Goal: Transaction & Acquisition: Book appointment/travel/reservation

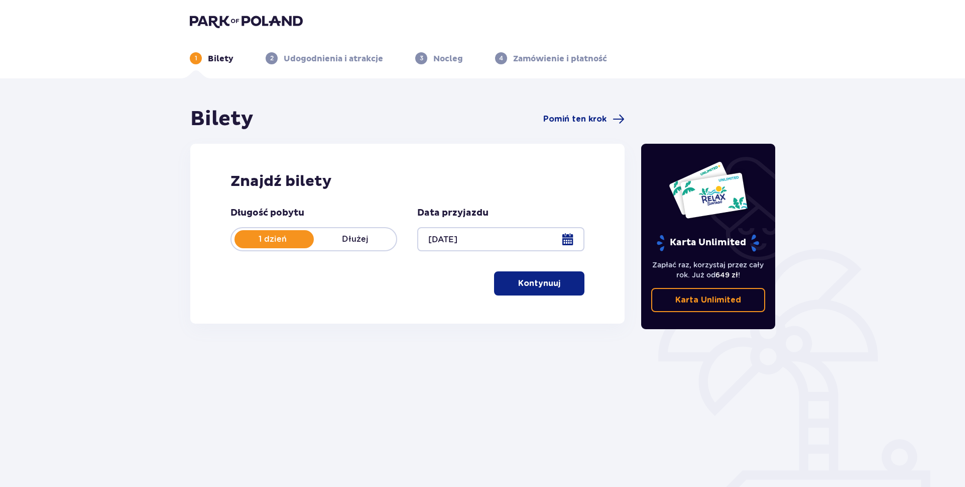
click at [518, 285] on p "Kontynuuj" at bounding box center [539, 283] width 42 height 11
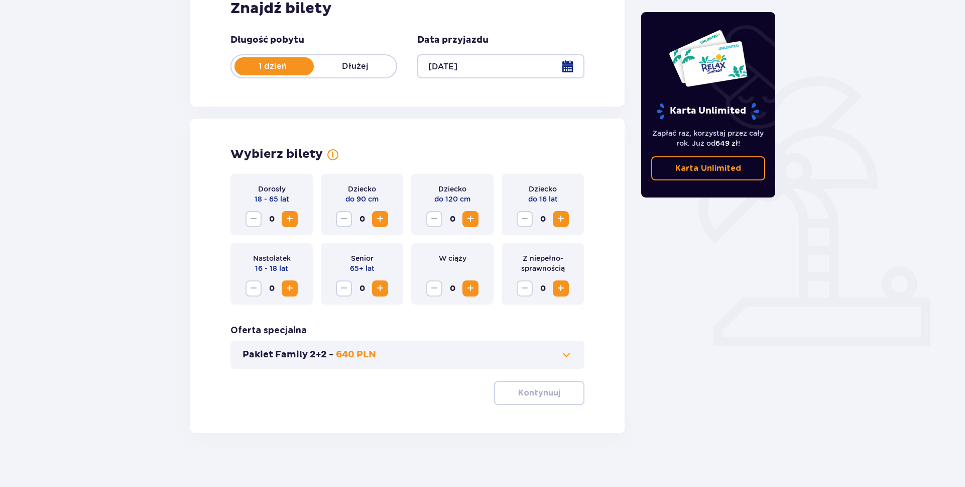
scroll to position [179, 0]
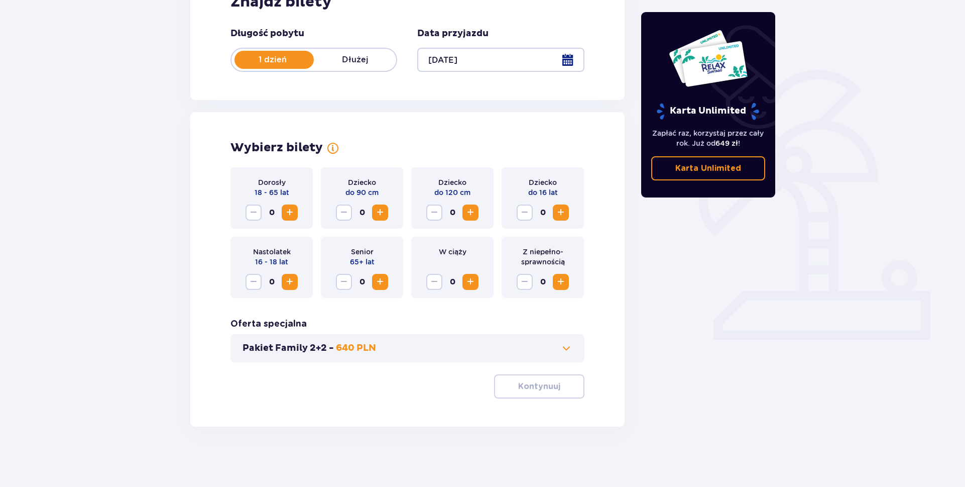
click at [292, 212] on span "Zwiększ" at bounding box center [290, 212] width 12 height 12
click at [255, 213] on span "Zmniejsz" at bounding box center [254, 212] width 12 height 12
click at [293, 210] on span "Zwiększ" at bounding box center [290, 212] width 12 height 12
click at [326, 355] on div "Pakiet Family 2+2 - 640 PLN" at bounding box center [407, 348] width 354 height 28
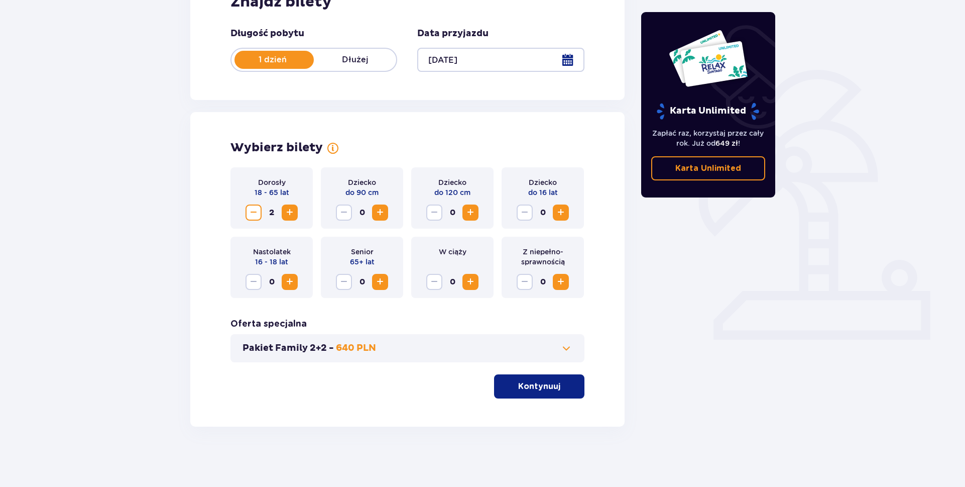
click at [331, 350] on p "Pakiet Family 2+2 -" at bounding box center [288, 348] width 91 height 12
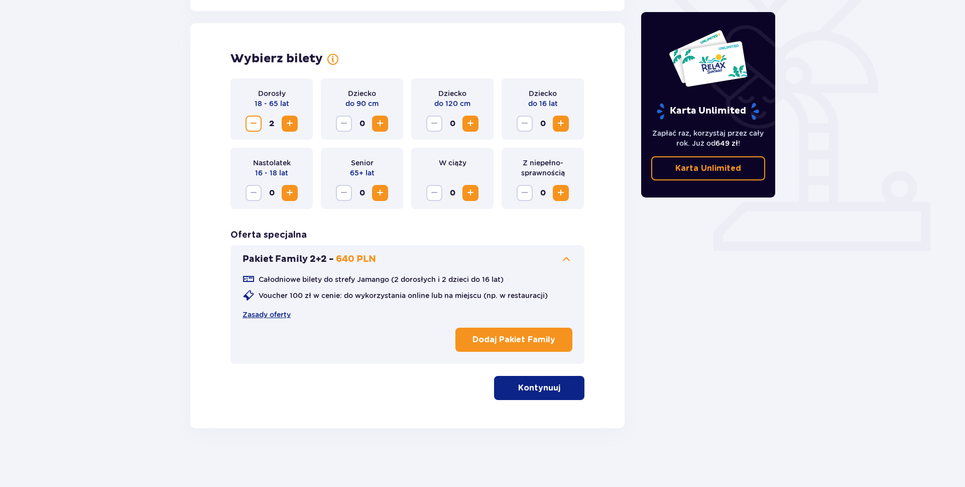
scroll to position [270, 0]
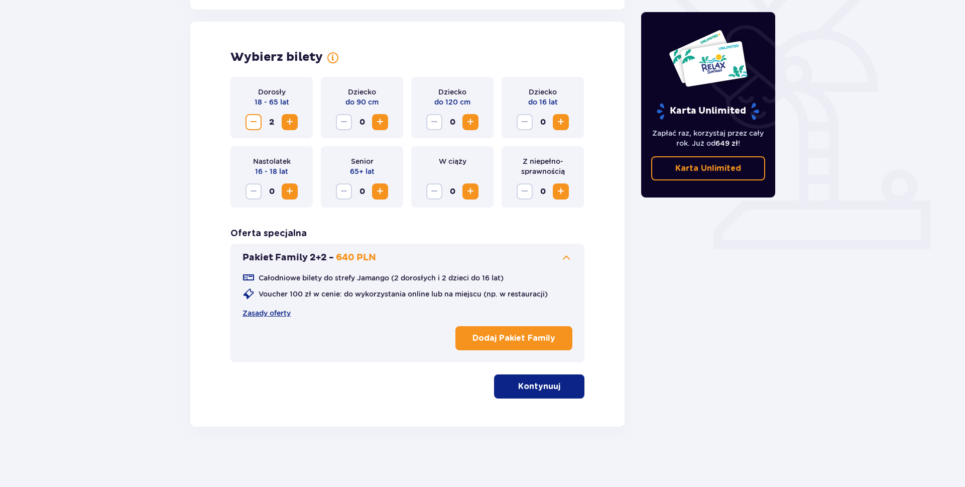
click at [518, 390] on p "Kontynuuj" at bounding box center [539, 386] width 42 height 11
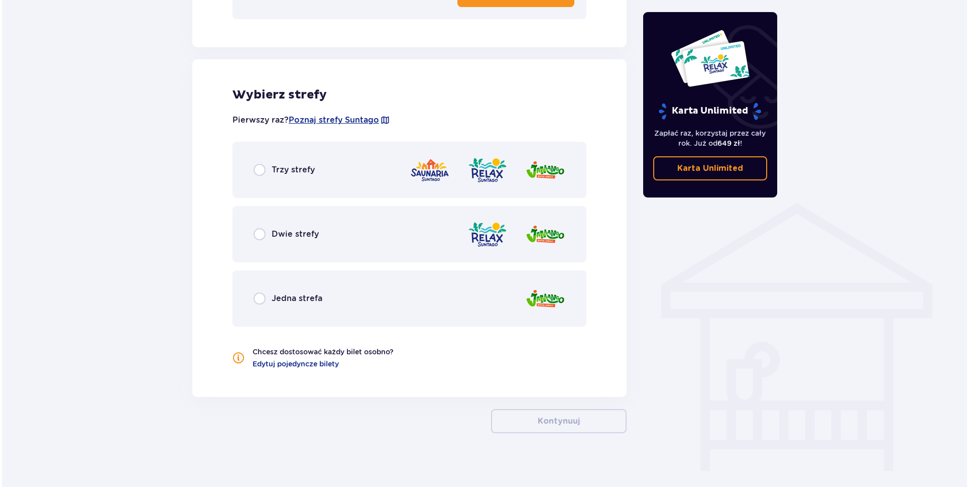
scroll to position [619, 0]
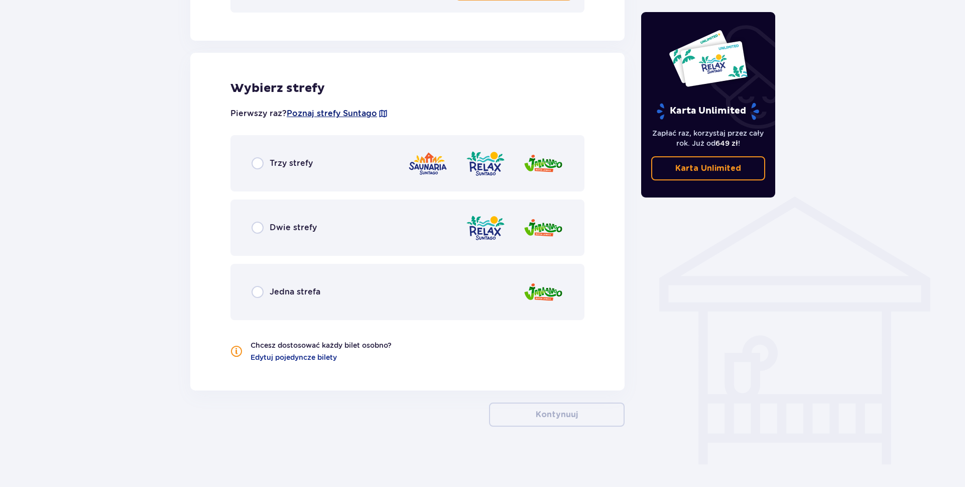
click at [328, 115] on span "Poznaj strefy Suntago" at bounding box center [332, 113] width 90 height 11
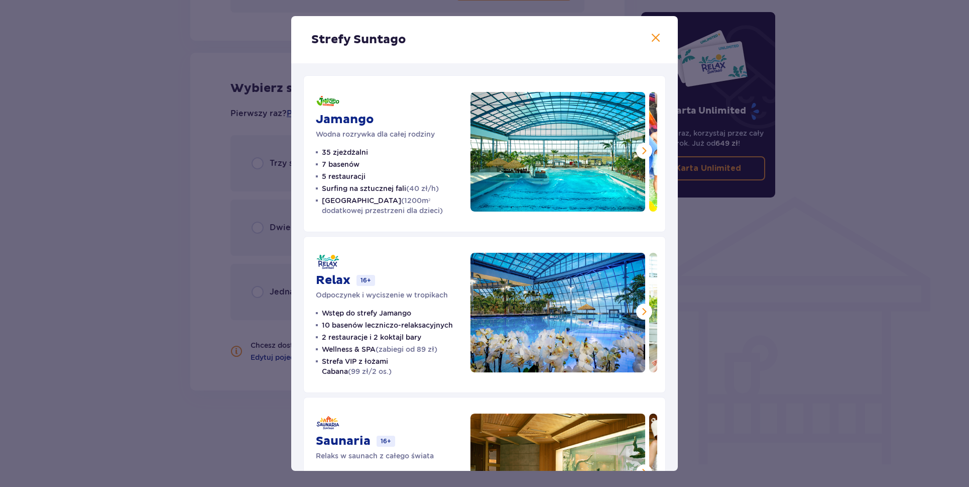
click at [659, 33] on div "Strefy Suntago" at bounding box center [484, 39] width 387 height 47
click at [650, 43] on span at bounding box center [656, 38] width 12 height 12
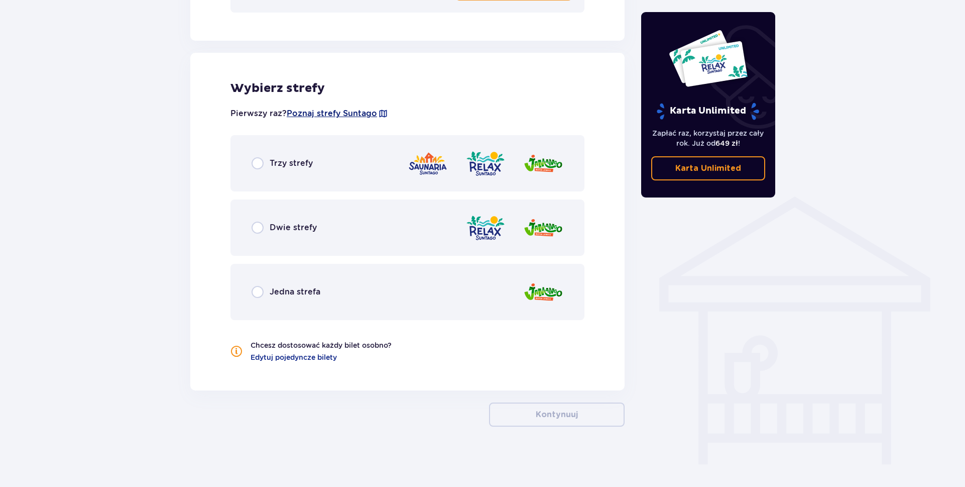
click at [332, 110] on span "Poznaj strefy Suntago" at bounding box center [332, 113] width 90 height 11
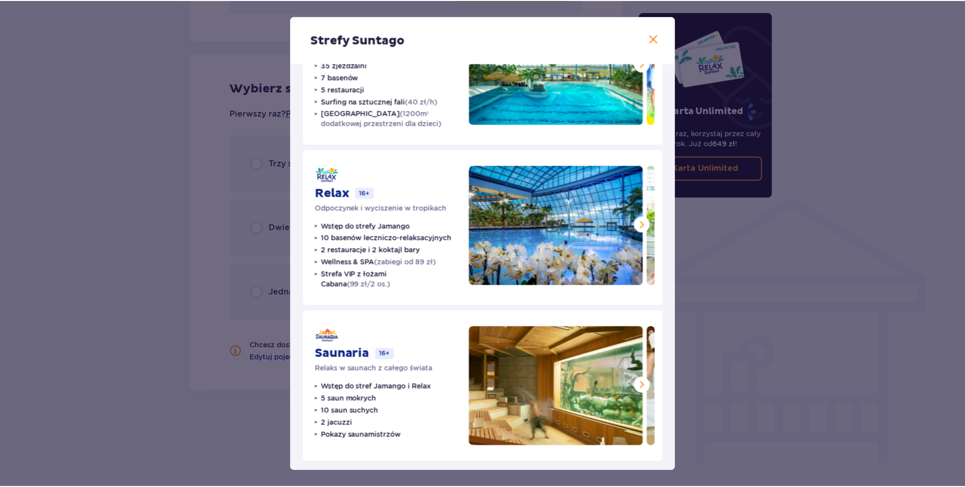
scroll to position [91, 0]
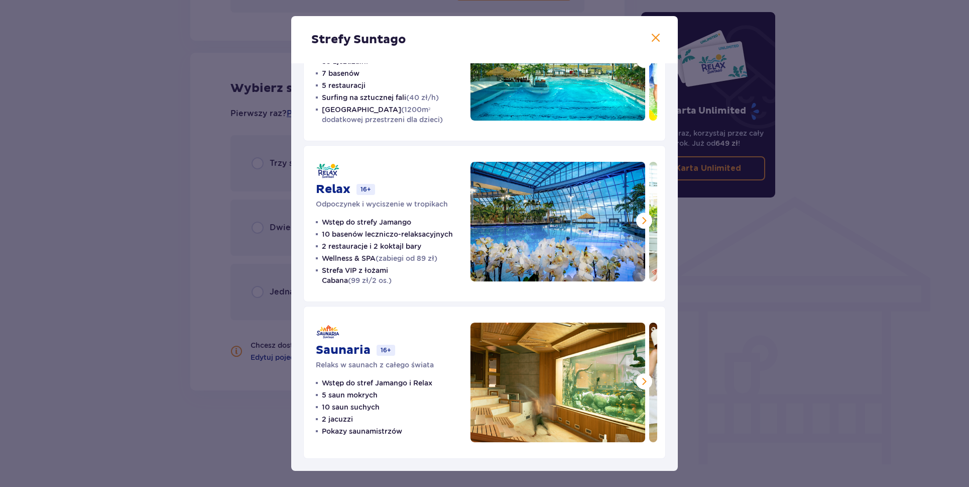
click at [664, 39] on div "Strefy Suntago" at bounding box center [484, 39] width 387 height 47
click at [653, 38] on span at bounding box center [656, 38] width 12 height 12
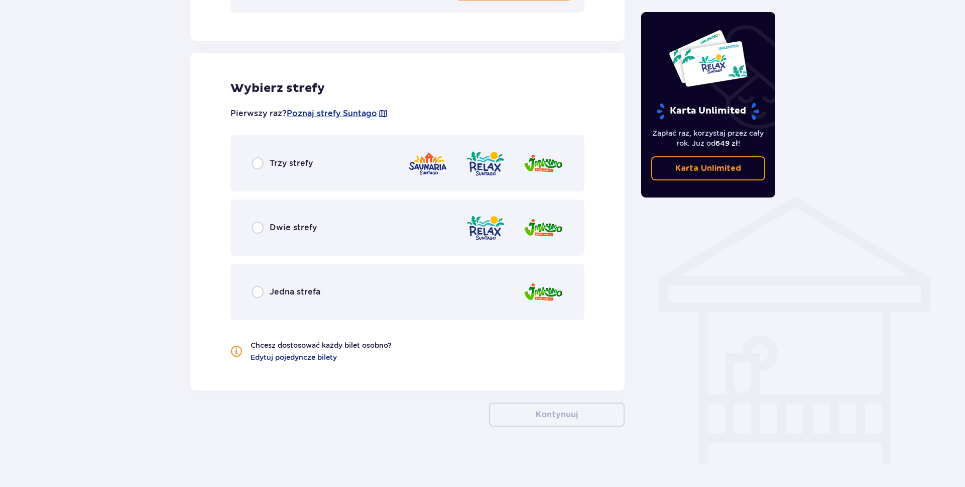
click at [258, 228] on input "radio" at bounding box center [258, 227] width 12 height 12
radio input "true"
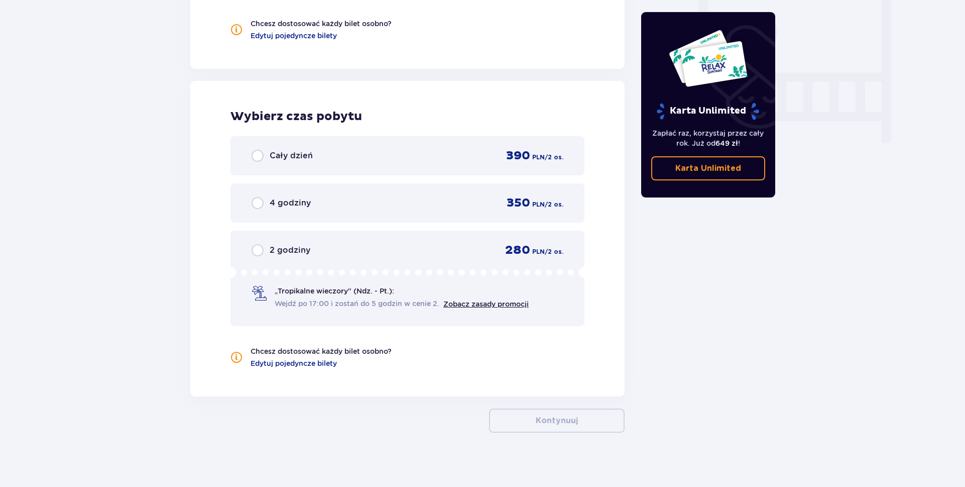
scroll to position [946, 0]
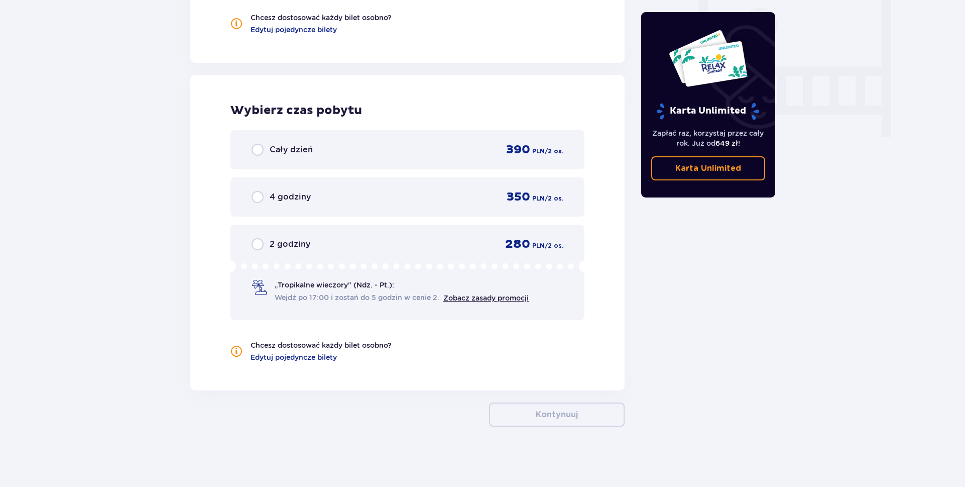
click at [250, 150] on div "Cały dzień 390 PLN / 2 os." at bounding box center [407, 149] width 354 height 39
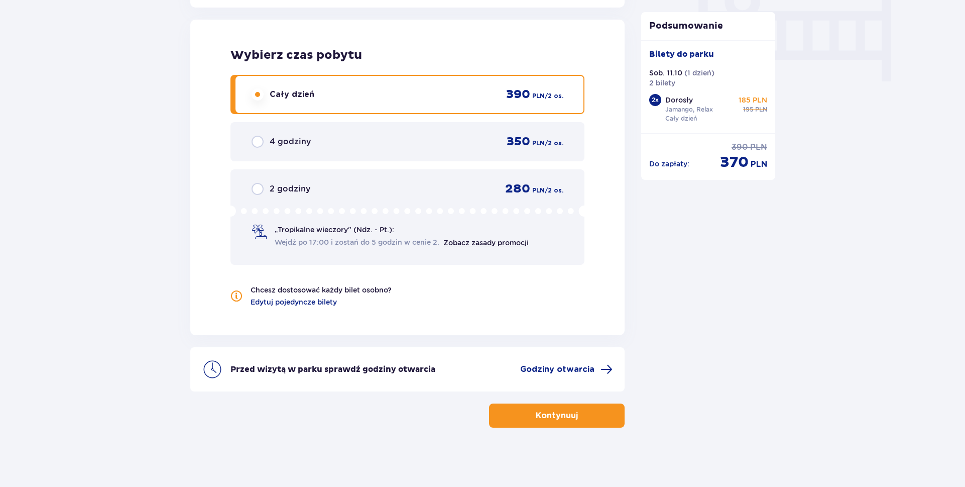
scroll to position [1003, 0]
click at [543, 410] on p "Kontynuuj" at bounding box center [557, 414] width 42 height 11
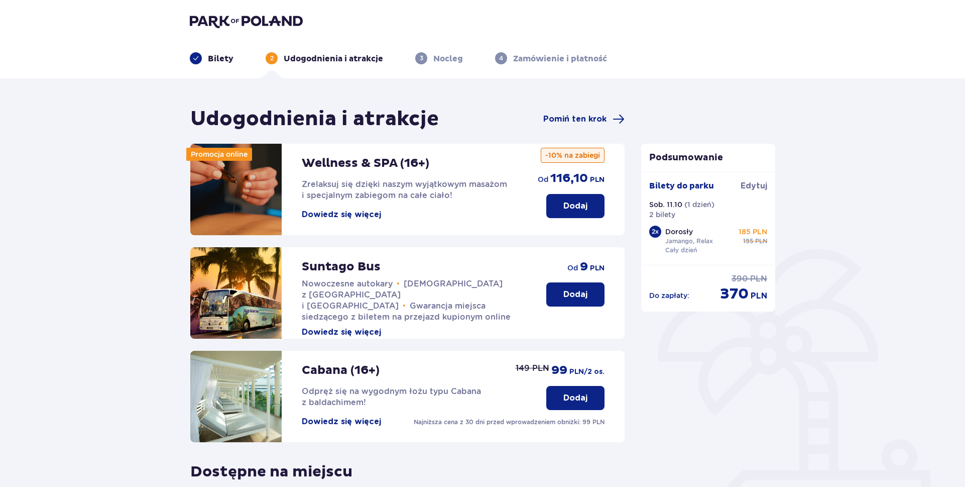
click at [358, 216] on button "Dowiedz się więcej" at bounding box center [341, 214] width 79 height 11
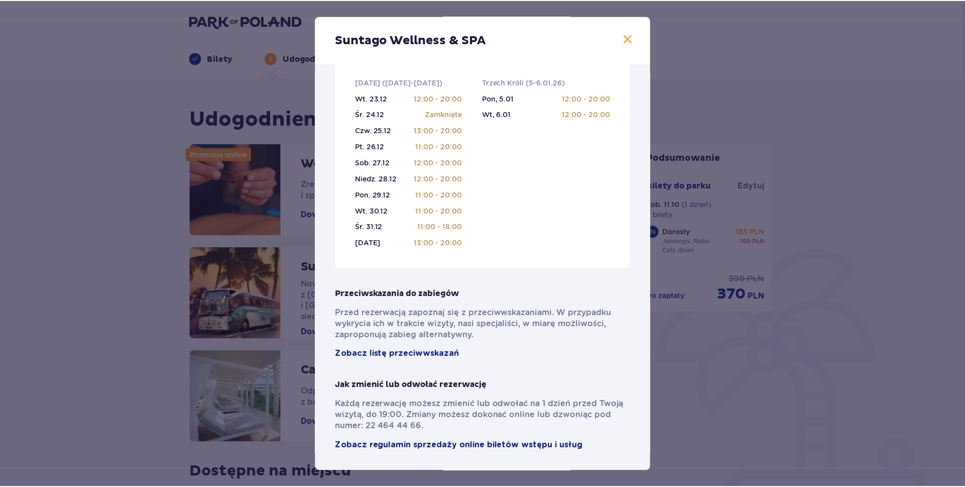
scroll to position [599, 0]
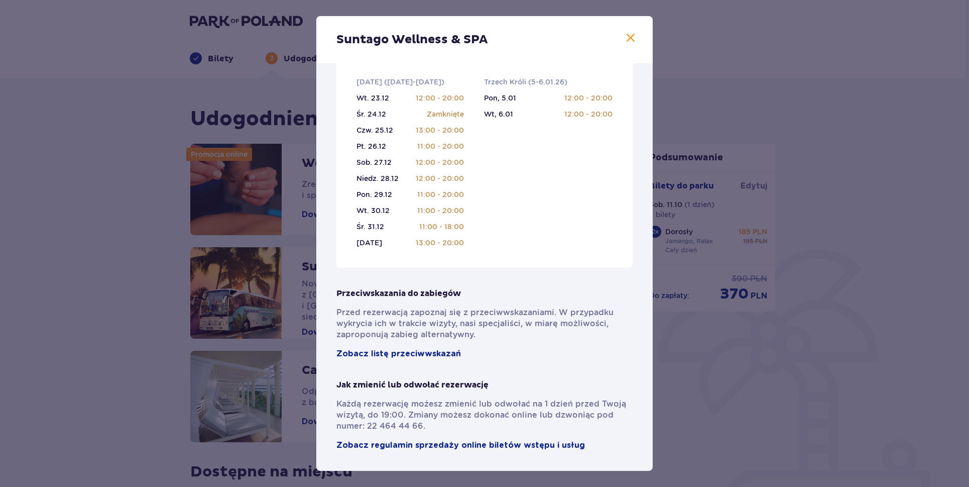
click at [627, 38] on span at bounding box center [631, 38] width 12 height 12
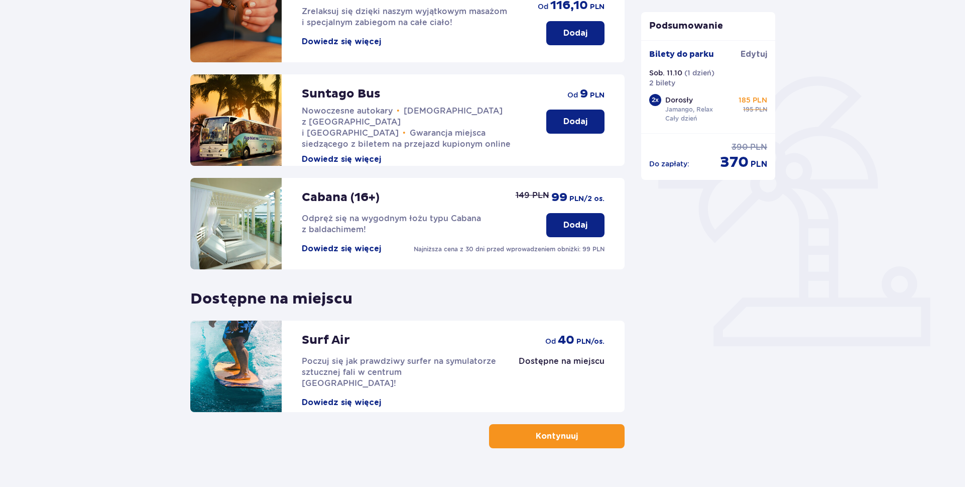
scroll to position [181, 0]
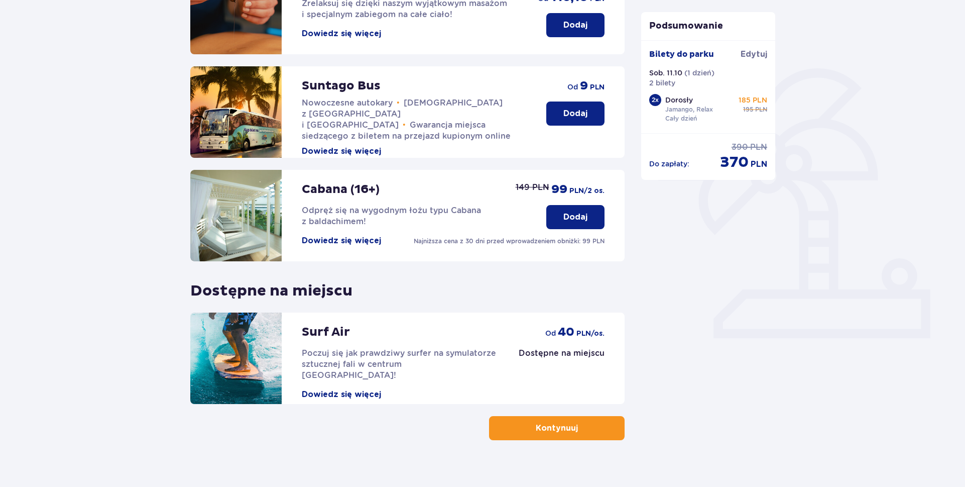
click at [343, 238] on button "Dowiedz się więcej" at bounding box center [341, 240] width 79 height 11
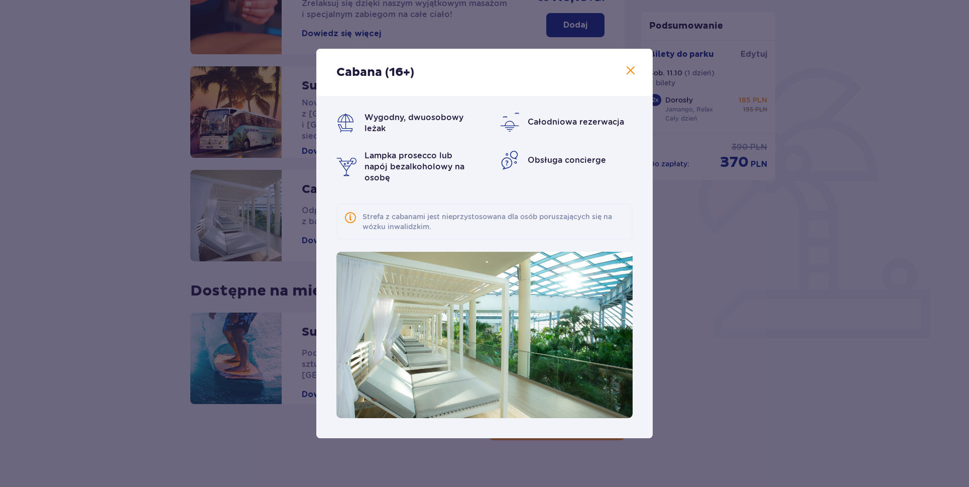
click at [633, 69] on span at bounding box center [631, 71] width 12 height 12
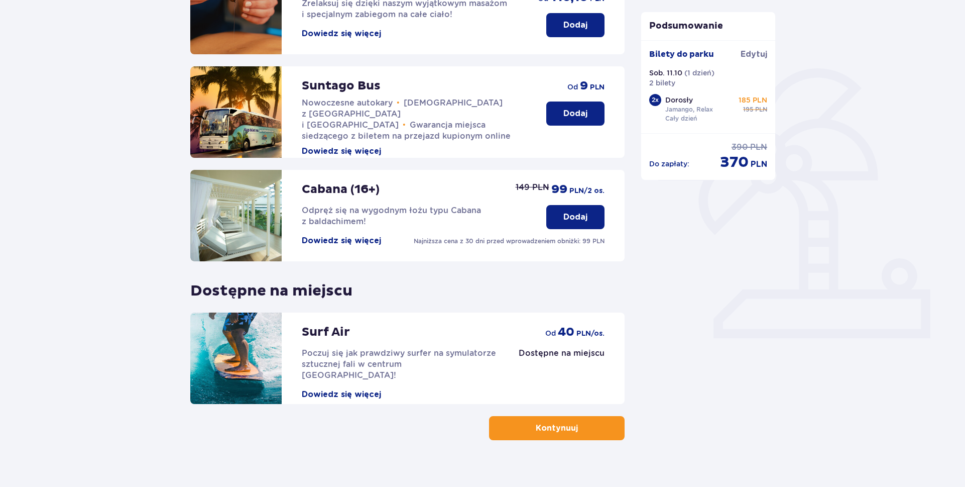
scroll to position [194, 0]
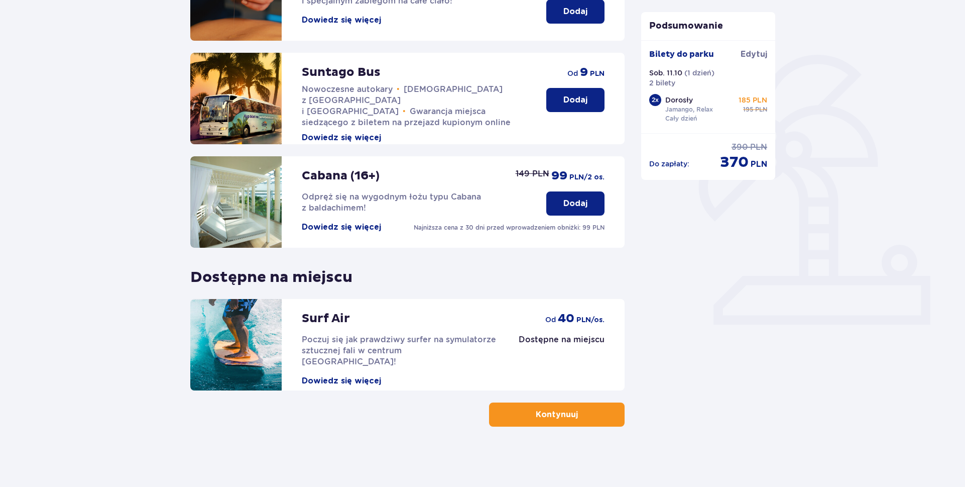
click at [376, 375] on button "Dowiedz się więcej" at bounding box center [341, 380] width 79 height 11
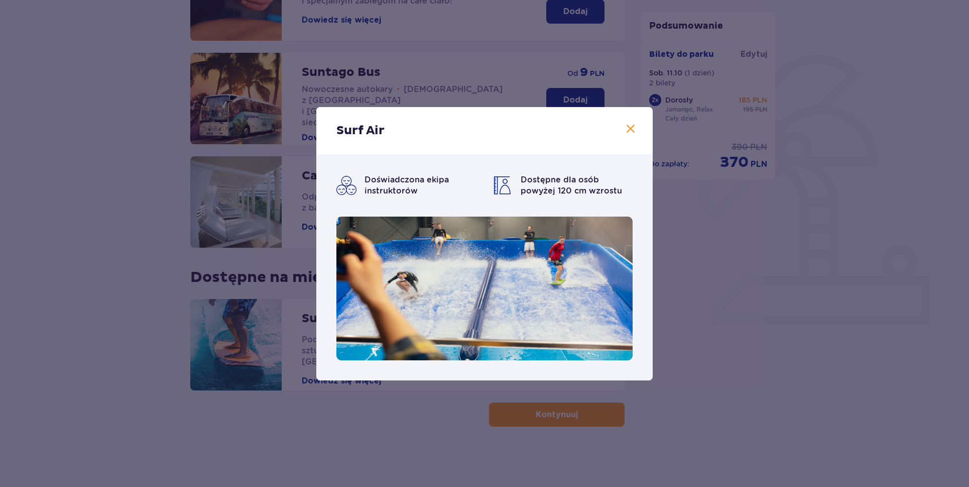
click at [634, 124] on span at bounding box center [631, 129] width 12 height 12
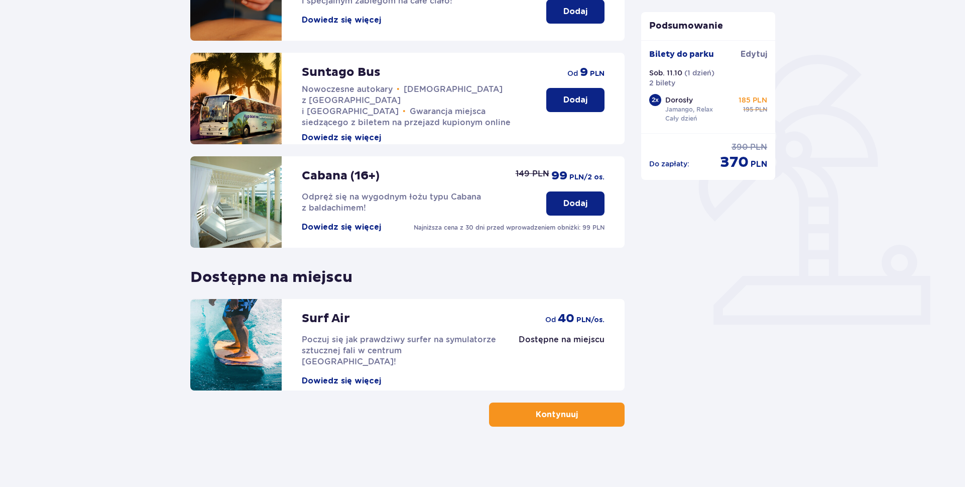
click at [572, 410] on button "Kontynuuj" at bounding box center [557, 414] width 136 height 24
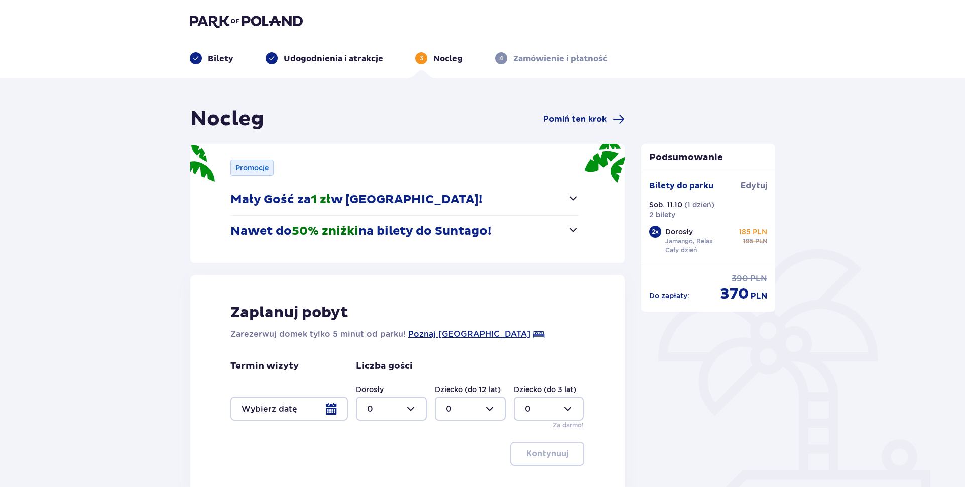
click at [559, 202] on button "Mały Gość za 1 zł w Suntago Village!" at bounding box center [404, 199] width 349 height 31
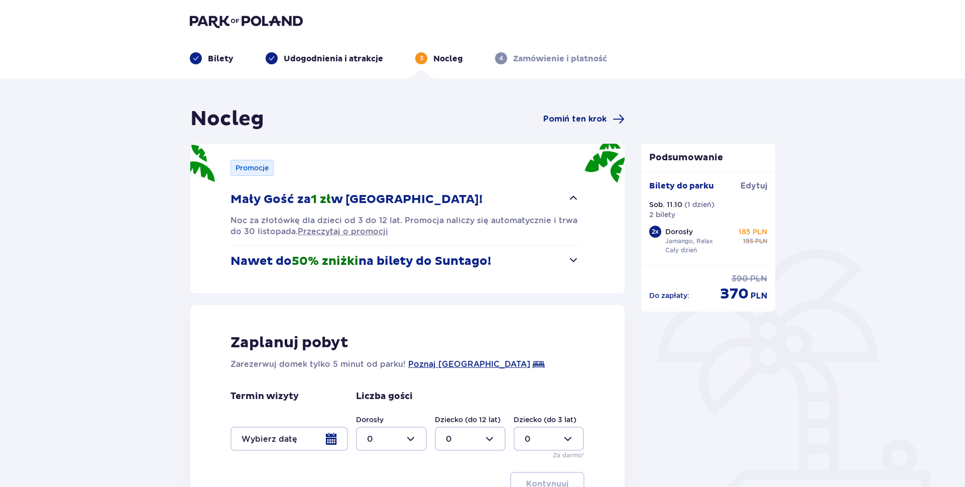
click at [576, 264] on span "button" at bounding box center [573, 260] width 12 height 12
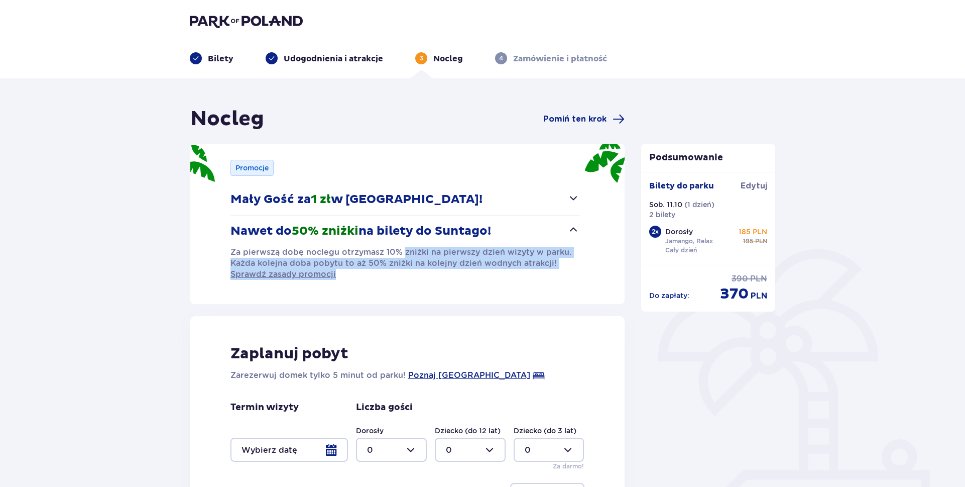
drag, startPoint x: 403, startPoint y: 253, endPoint x: 579, endPoint y: 277, distance: 177.9
click at [579, 277] on p "Za pierwszą dobę noclegu otrzymasz 10% zniżki na pierwszy dzień wizyty w parku.…" at bounding box center [404, 263] width 349 height 33
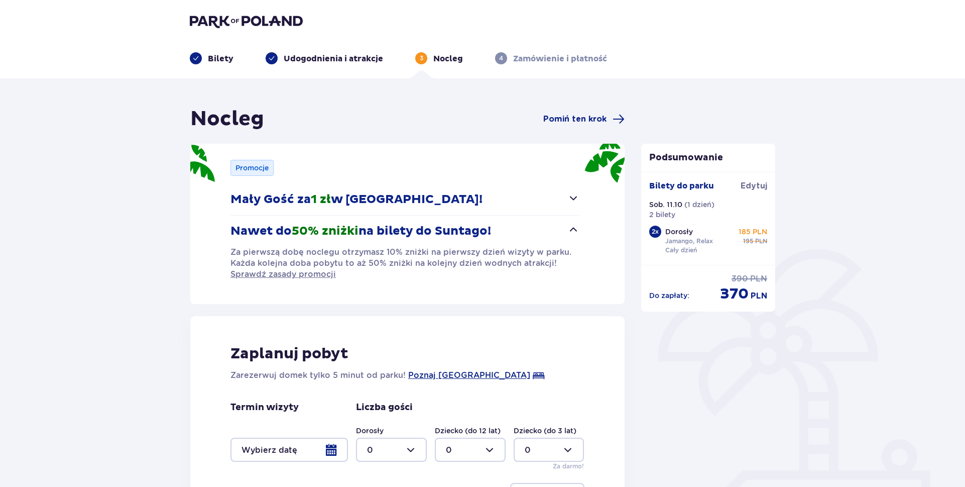
click at [579, 280] on div "Promocje Mały Gość za 1 zł w Suntago Village! Noc za złotówkę dla dzieci od 3 d…" at bounding box center [407, 224] width 434 height 160
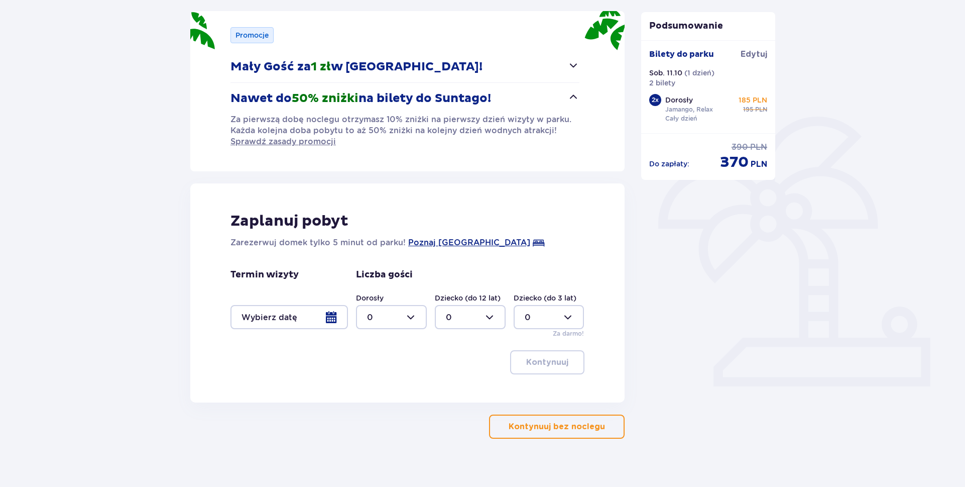
scroll to position [145, 0]
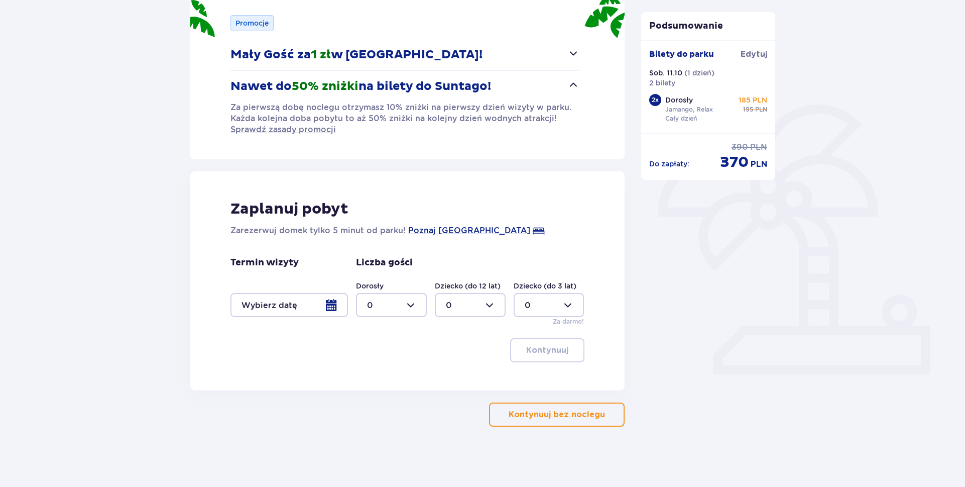
click at [283, 303] on div at bounding box center [288, 305] width 117 height 24
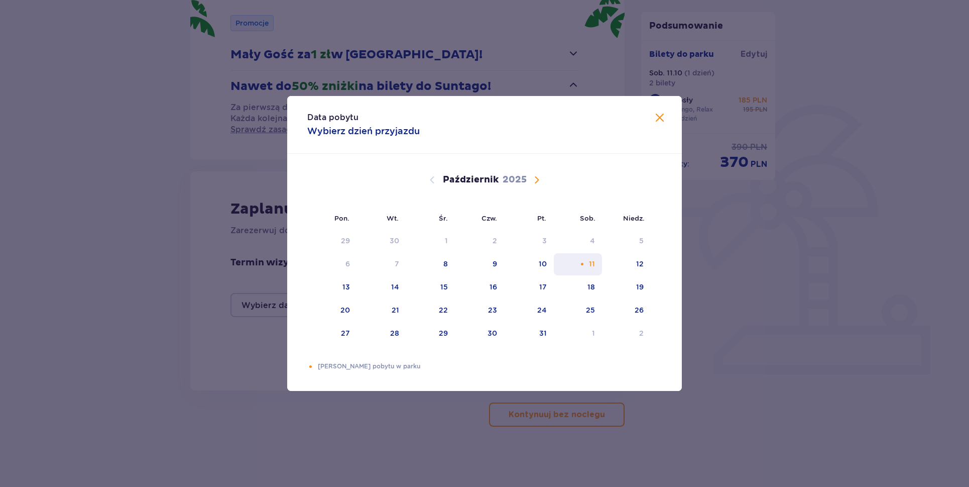
click at [597, 267] on div "11" at bounding box center [578, 264] width 49 height 22
click at [579, 272] on div "11" at bounding box center [578, 264] width 49 height 22
click at [584, 267] on div "Pomarańczowa kropka" at bounding box center [582, 264] width 7 height 7
click at [663, 117] on span "Zamknij" at bounding box center [660, 118] width 12 height 12
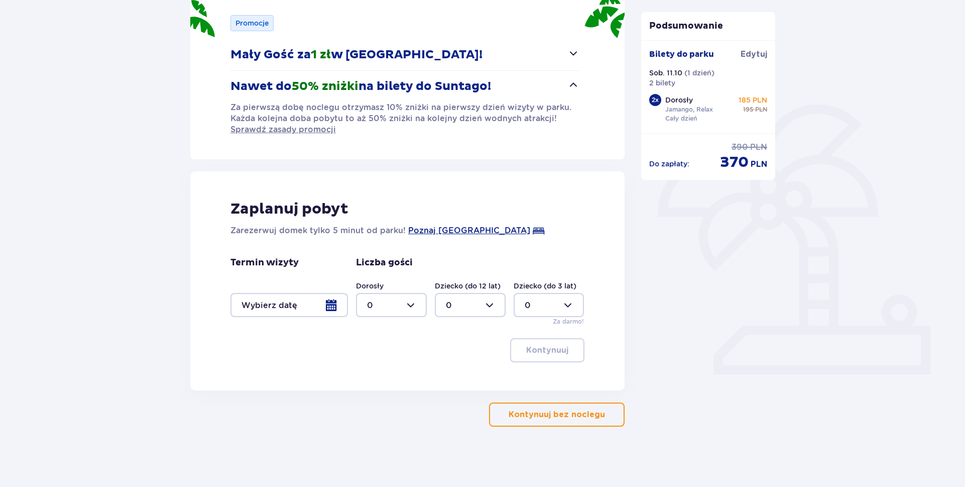
click at [533, 412] on p "Kontynuuj bez noclegu" at bounding box center [557, 414] width 96 height 11
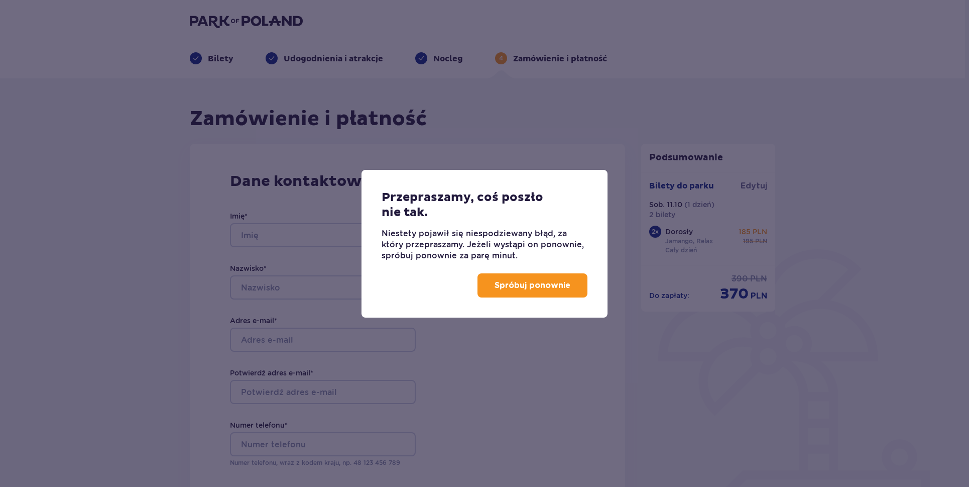
click at [540, 288] on p "Spróbuj ponownie" at bounding box center [533, 285] width 76 height 11
